Goal: Task Accomplishment & Management: Use online tool/utility

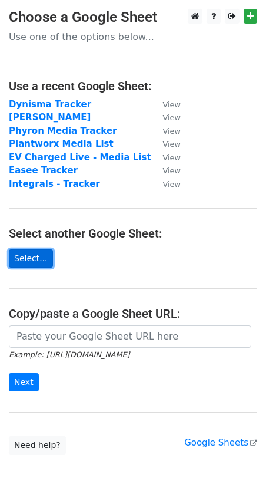
click at [27, 254] on link "Select..." at bounding box center [31, 258] width 44 height 18
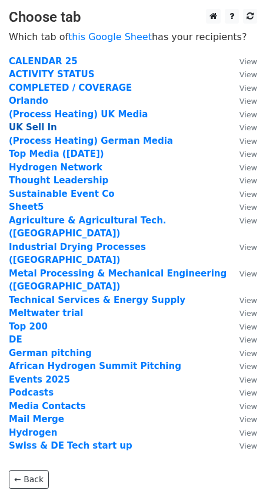
click at [21, 128] on strong "UK Sell In" at bounding box center [33, 127] width 48 height 11
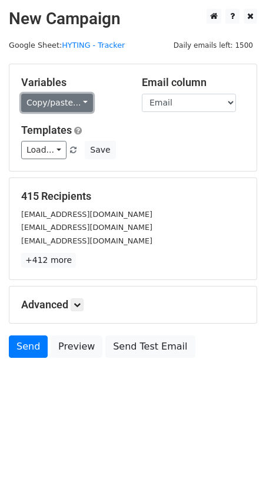
click at [44, 105] on link "Copy/paste..." at bounding box center [57, 103] width 72 height 18
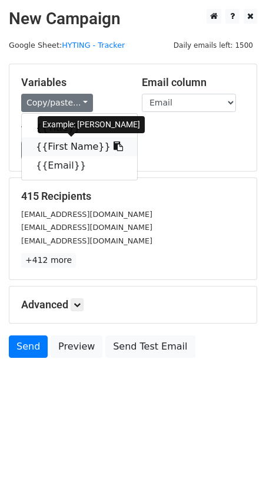
click at [50, 147] on link "{{First Name}}" at bounding box center [80, 146] width 116 height 19
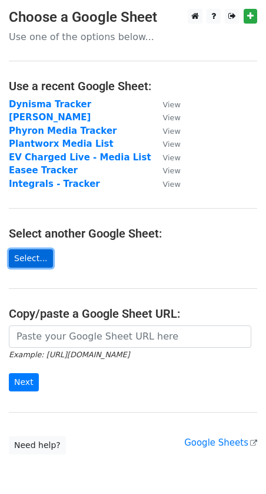
click at [31, 256] on link "Select..." at bounding box center [31, 258] width 44 height 18
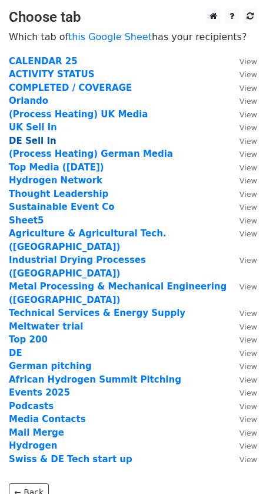
click at [20, 141] on strong "DE Sell In" at bounding box center [33, 141] width 48 height 11
click at [27, 141] on strong "DE Sell In" at bounding box center [33, 141] width 48 height 11
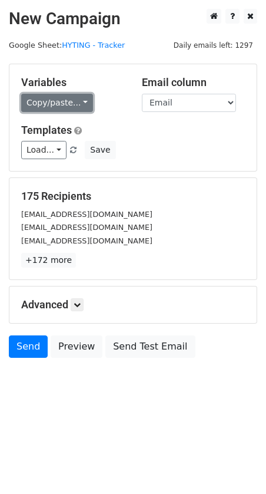
click at [50, 103] on link "Copy/paste..." at bounding box center [57, 103] width 72 height 18
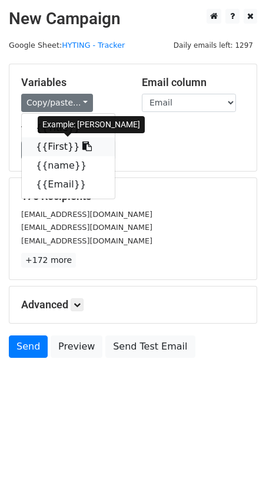
click at [48, 146] on link "{{First}}" at bounding box center [68, 146] width 93 height 19
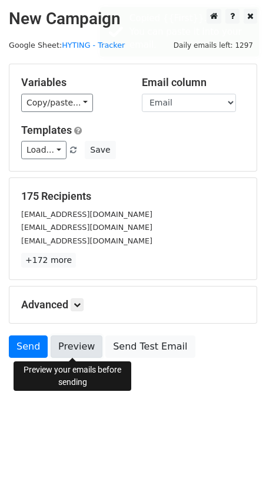
click at [77, 348] on link "Preview" at bounding box center [77, 346] width 52 height 22
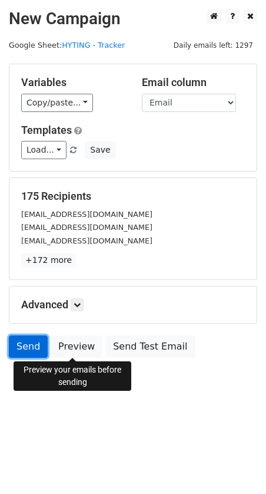
click at [26, 345] on link "Send" at bounding box center [28, 346] width 39 height 22
